Goal: Use online tool/utility: Utilize a website feature to perform a specific function

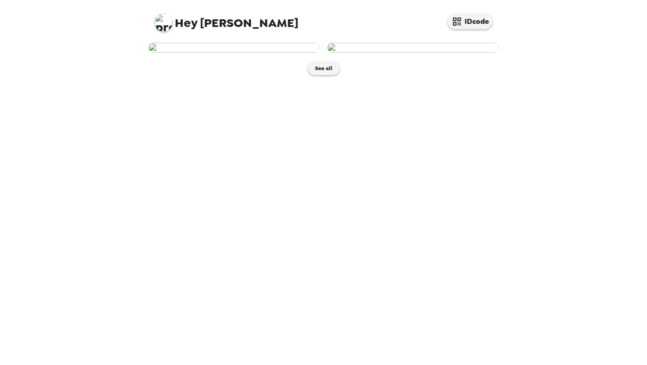
click at [379, 53] on img at bounding box center [413, 48] width 172 height 10
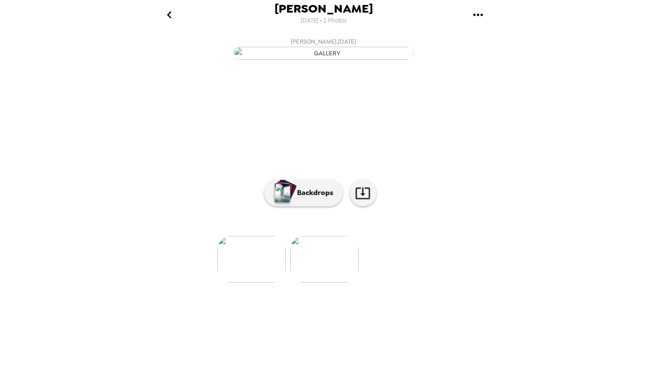
scroll to position [24, 0]
click at [304, 198] on p "Backdrops" at bounding box center [312, 192] width 41 height 11
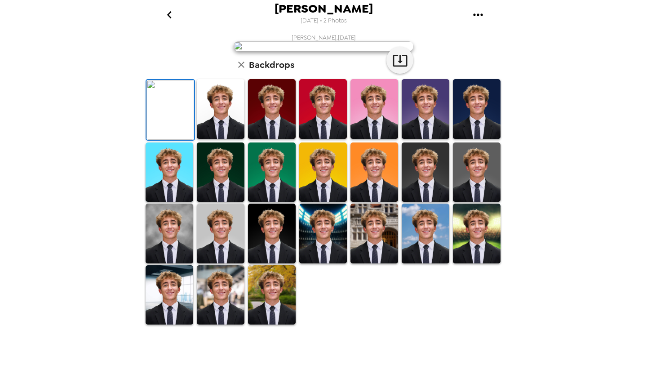
scroll to position [175, 0]
click at [265, 323] on img at bounding box center [272, 295] width 48 height 60
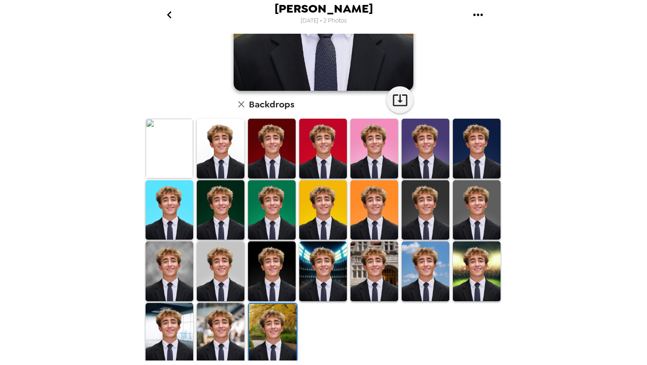
click at [214, 329] on img at bounding box center [221, 333] width 48 height 60
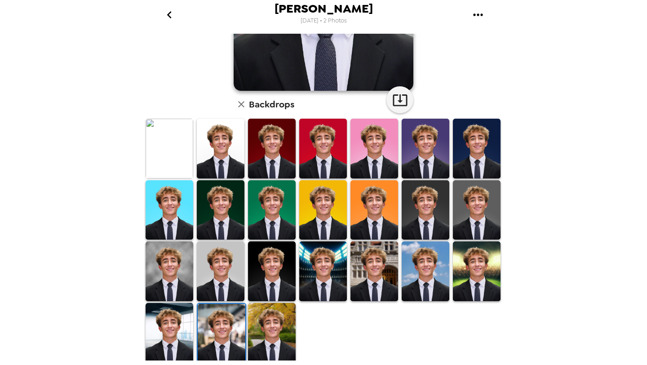
scroll to position [175, 0]
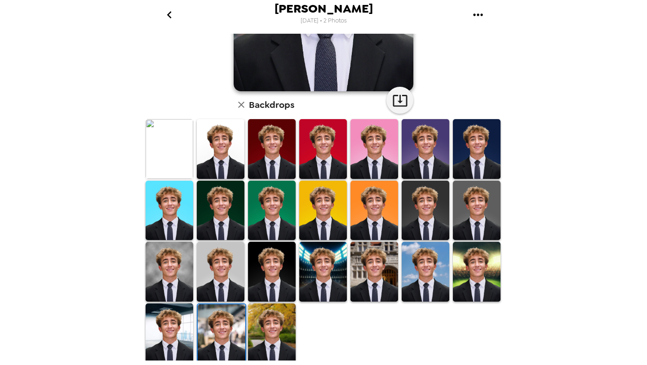
click at [153, 317] on img at bounding box center [170, 333] width 48 height 60
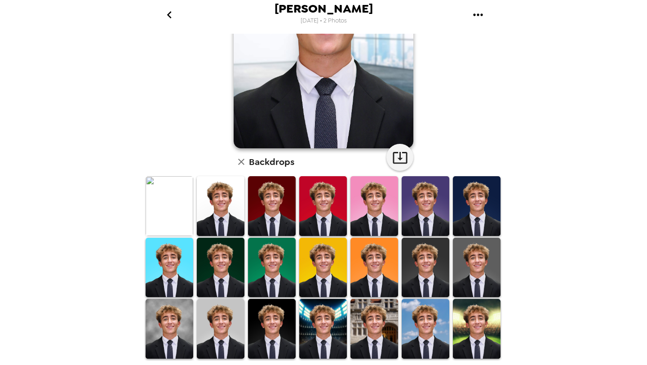
scroll to position [175, 0]
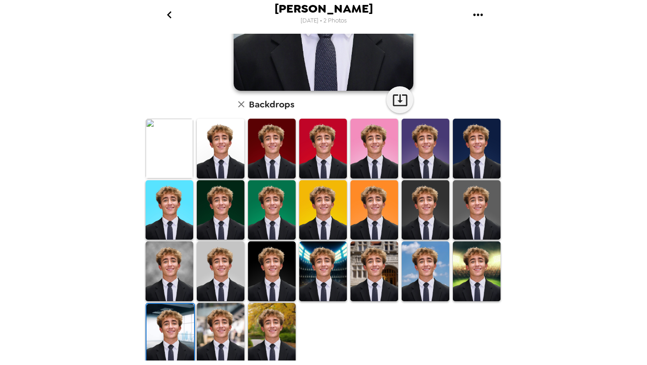
click at [232, 327] on img at bounding box center [221, 333] width 48 height 60
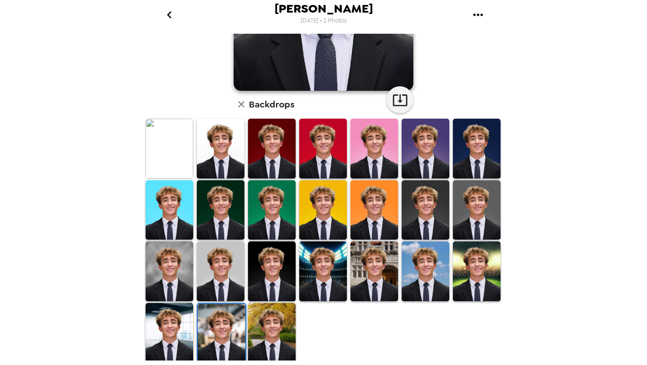
click at [257, 326] on img at bounding box center [272, 333] width 48 height 60
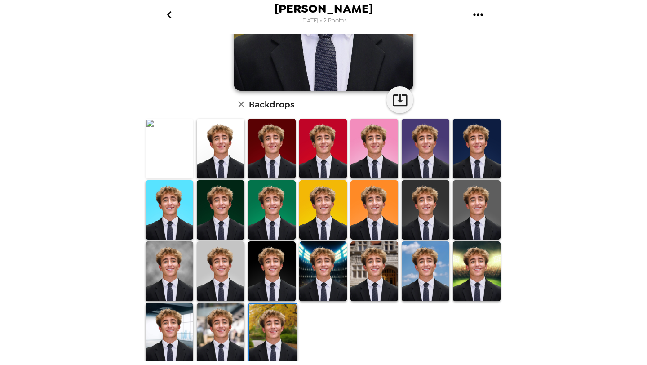
scroll to position [0, 0]
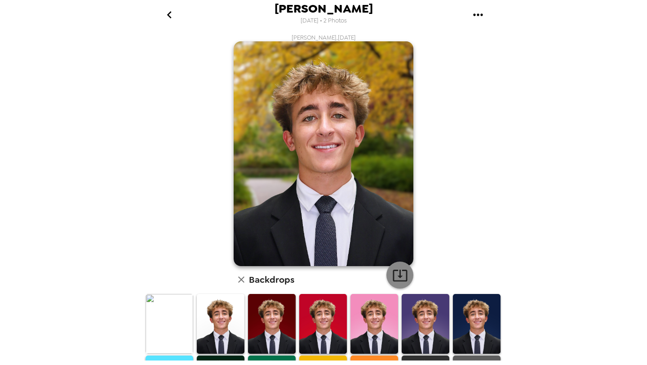
click at [392, 271] on icon "button" at bounding box center [400, 275] width 16 height 16
